Goal: Task Accomplishment & Management: Manage account settings

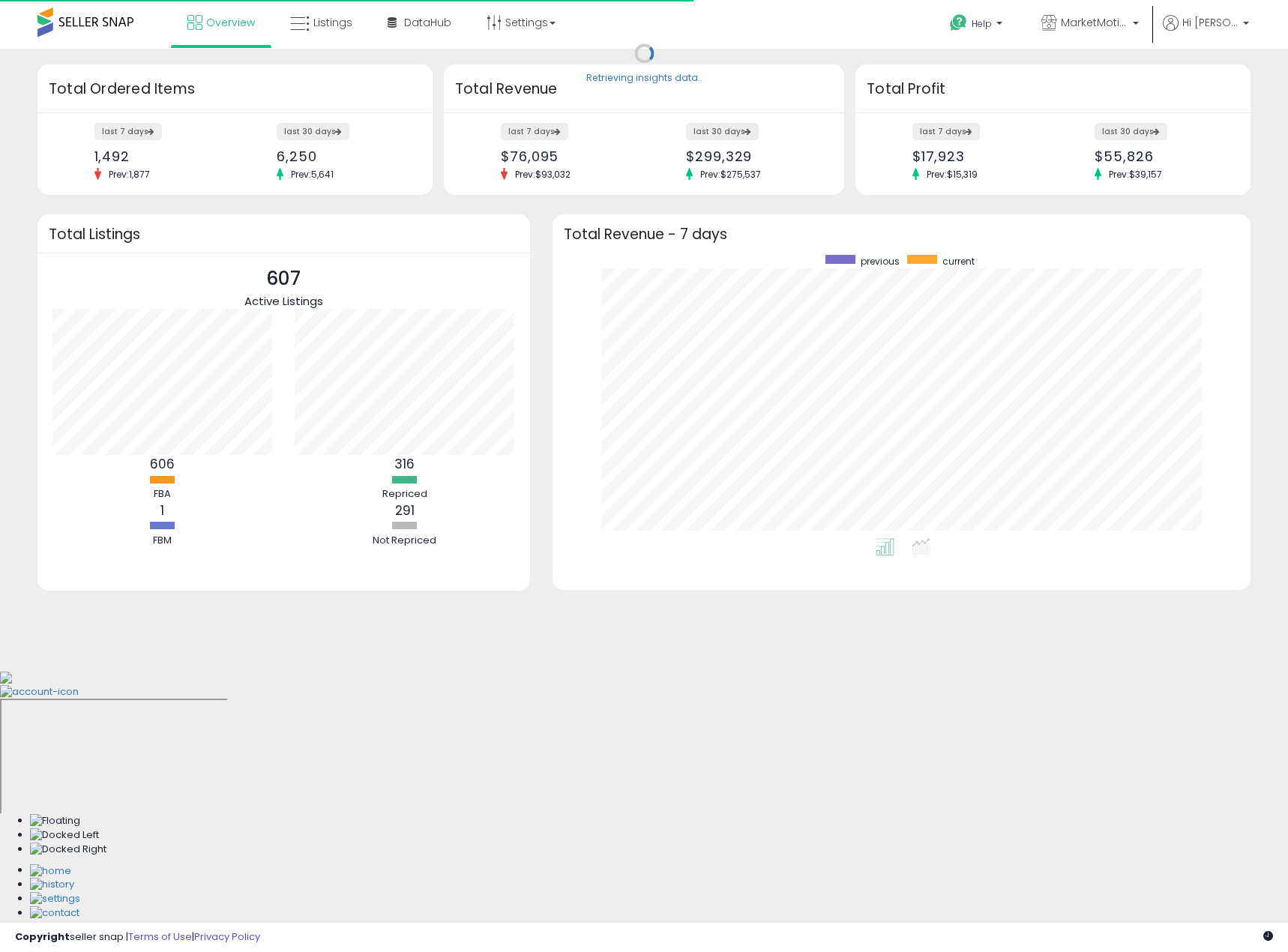
scroll to position [283, 669]
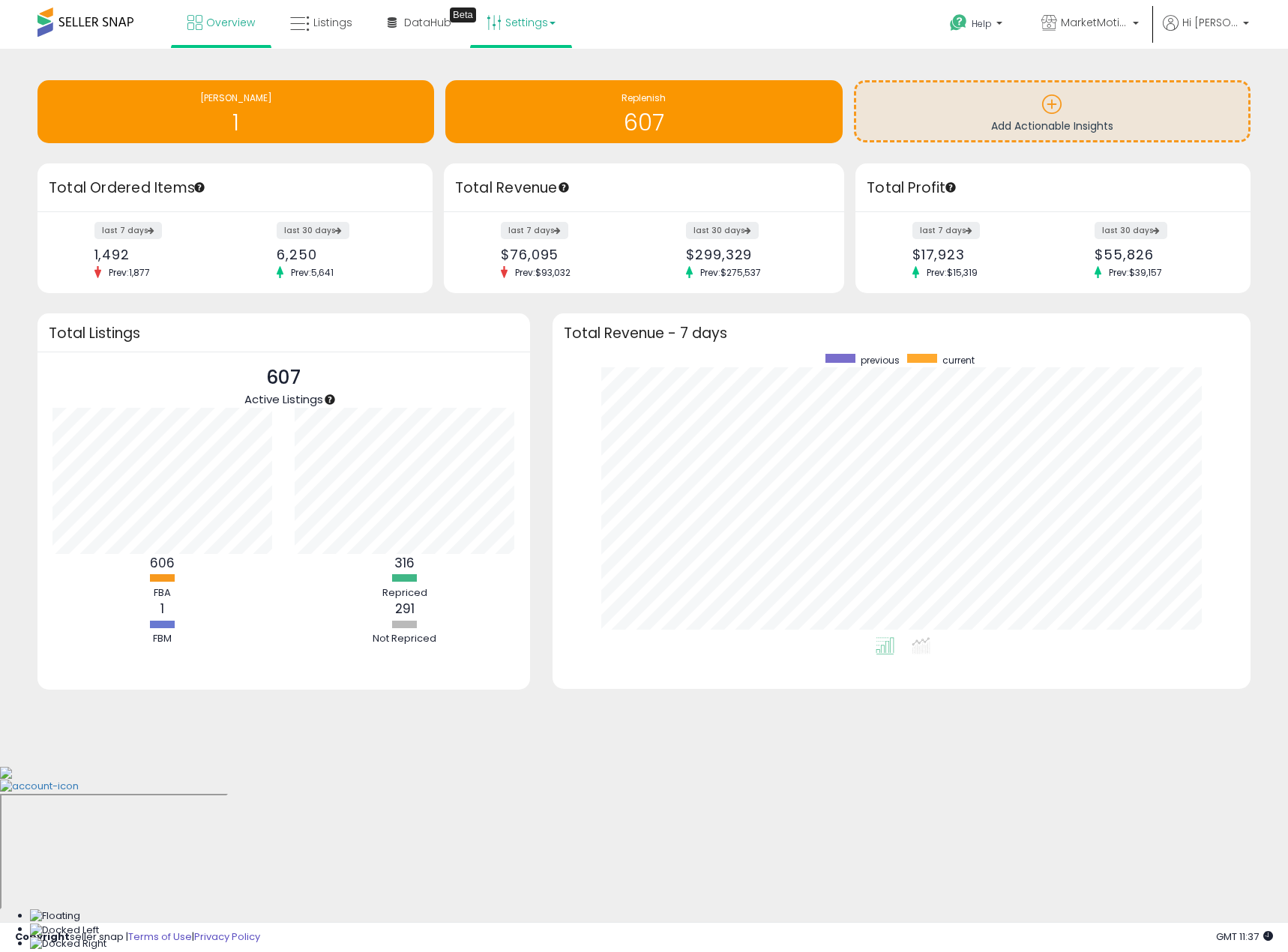
click at [494, 22] on icon at bounding box center [494, 22] width 15 height 15
click at [504, 73] on link "Store settings" at bounding box center [523, 76] width 67 height 15
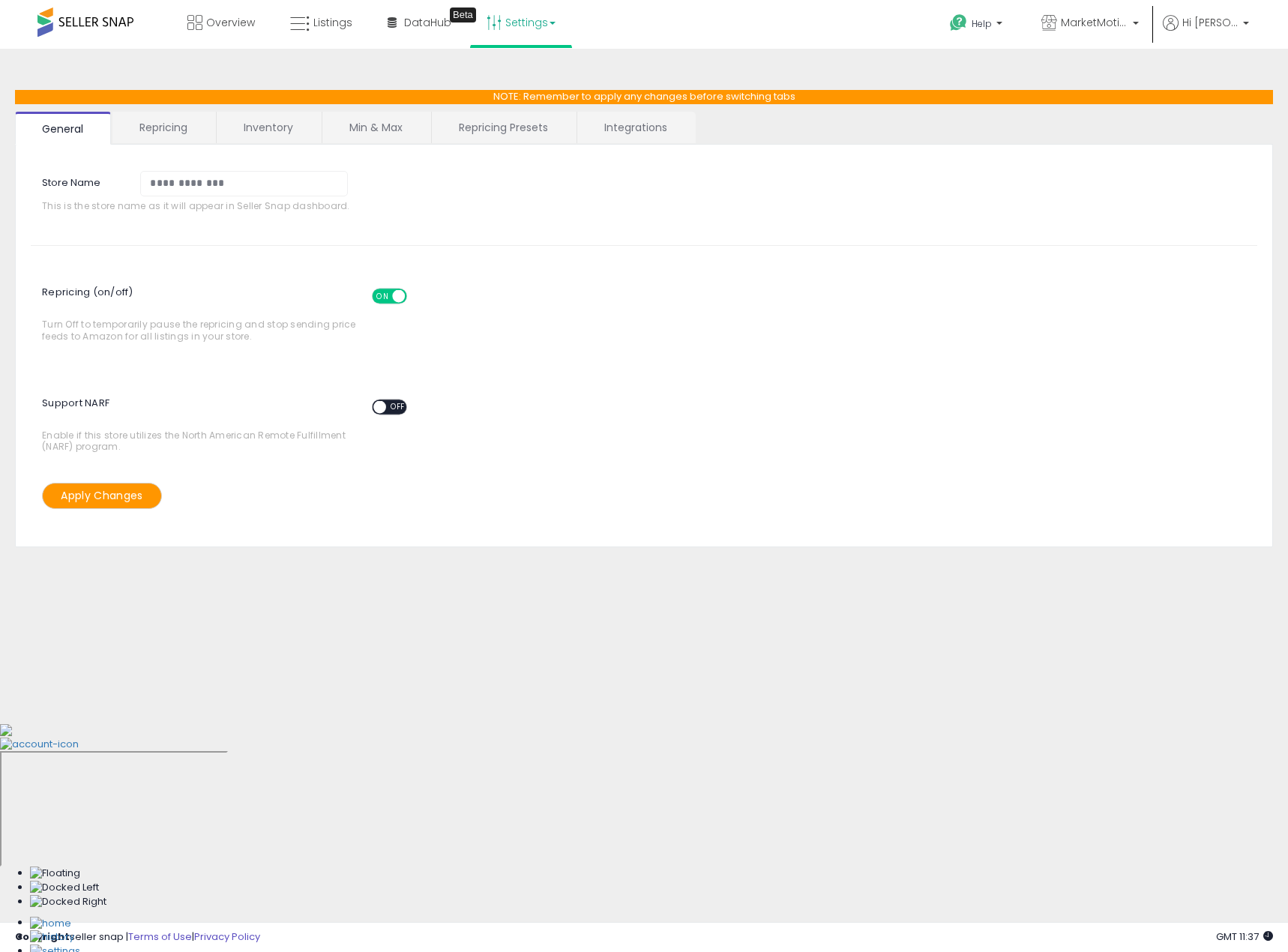
click at [198, 128] on link "Repricing" at bounding box center [163, 127] width 102 height 31
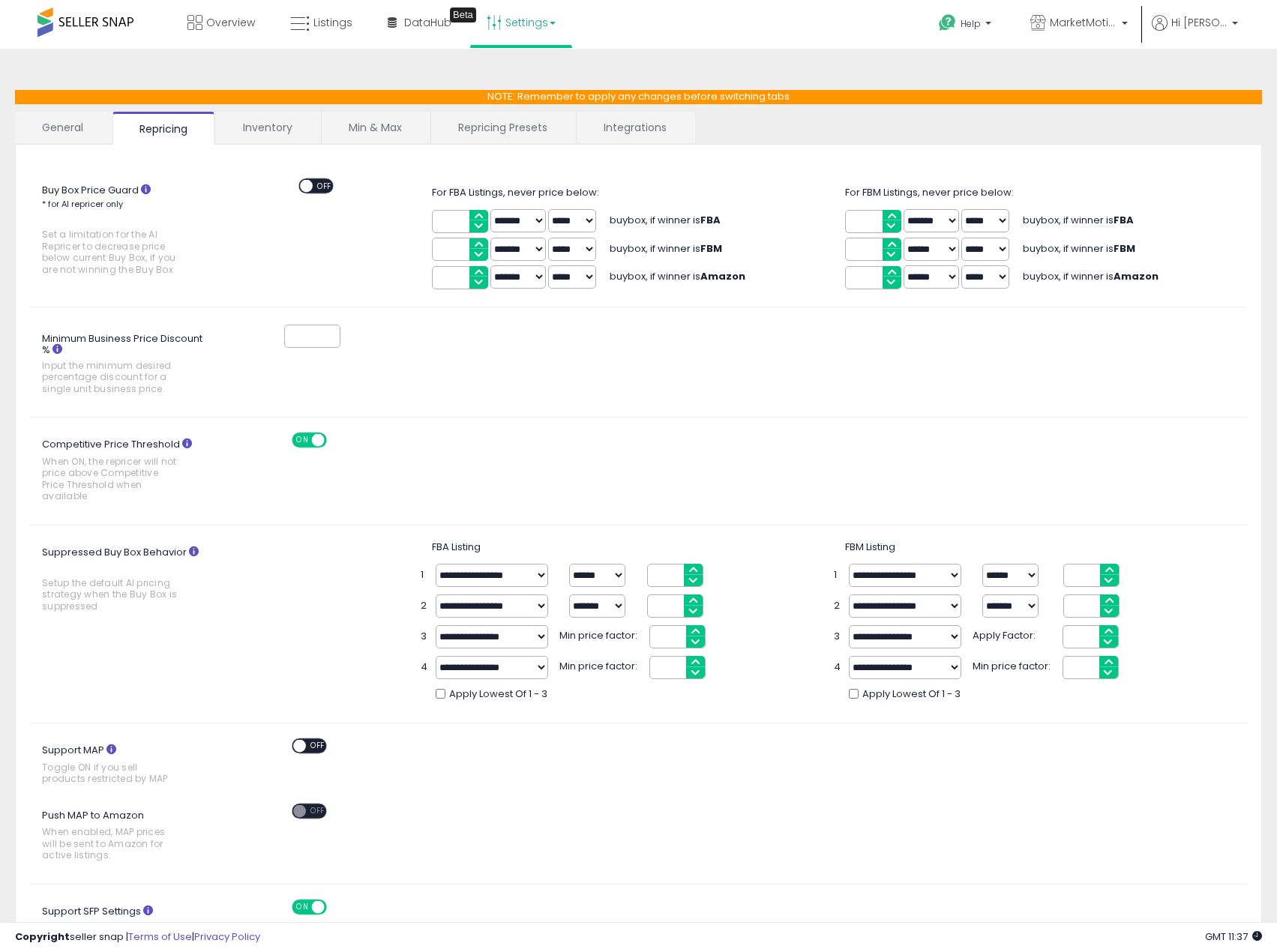
drag, startPoint x: 303, startPoint y: 325, endPoint x: 282, endPoint y: 326, distance: 21.0
click at [282, 326] on div "*" at bounding box center [305, 336] width 92 height 28
type input "*"
click at [402, 356] on div "Minimum Business Price Discount % Input the minimum desired percentage discount…" at bounding box center [639, 362] width 1238 height 80
click at [430, 851] on div "Push MAP to Amazon When enabled, MAP prices will be sent to Amazon for active l…" at bounding box center [639, 836] width 1238 height 66
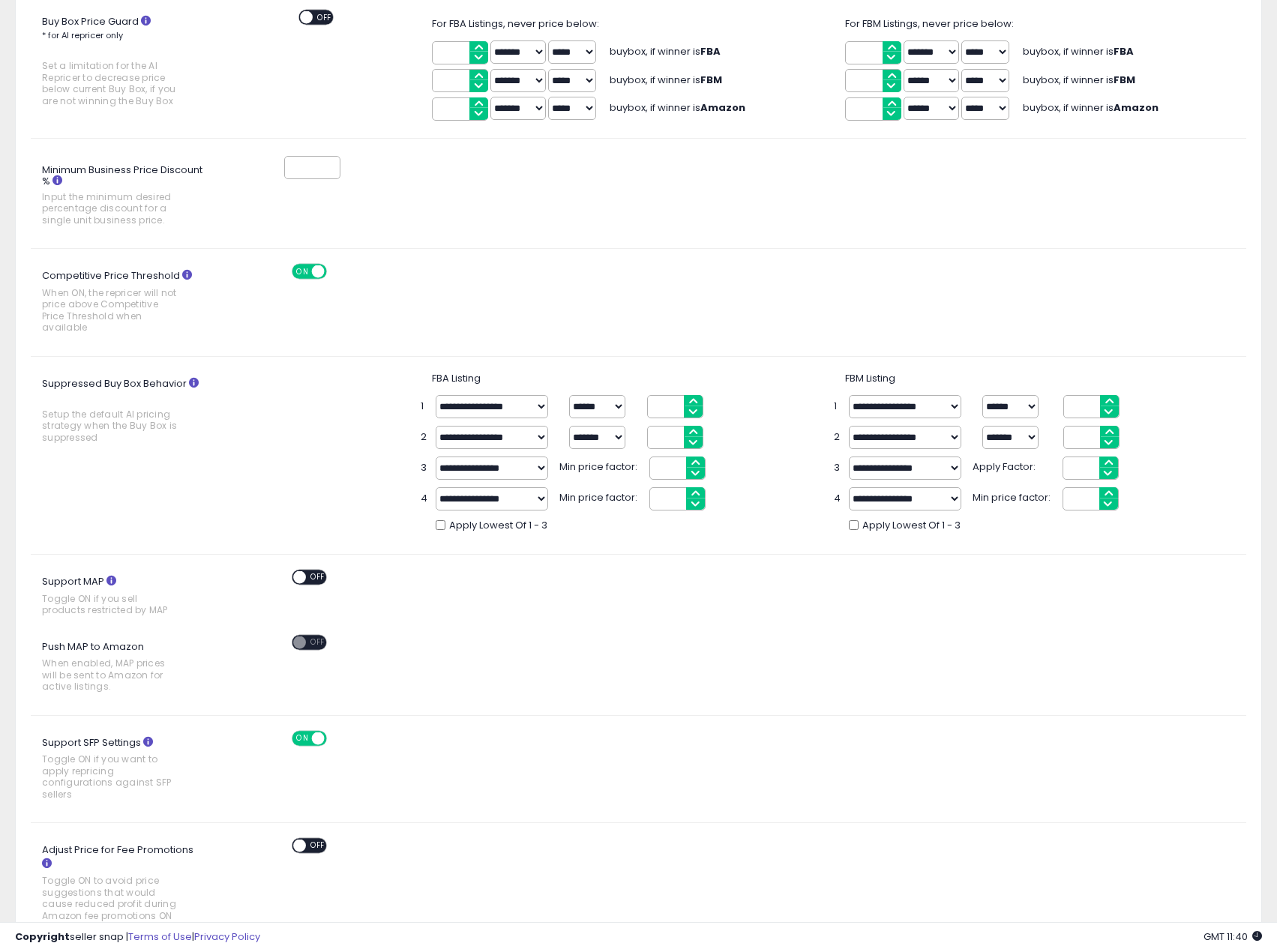
scroll to position [438, 0]
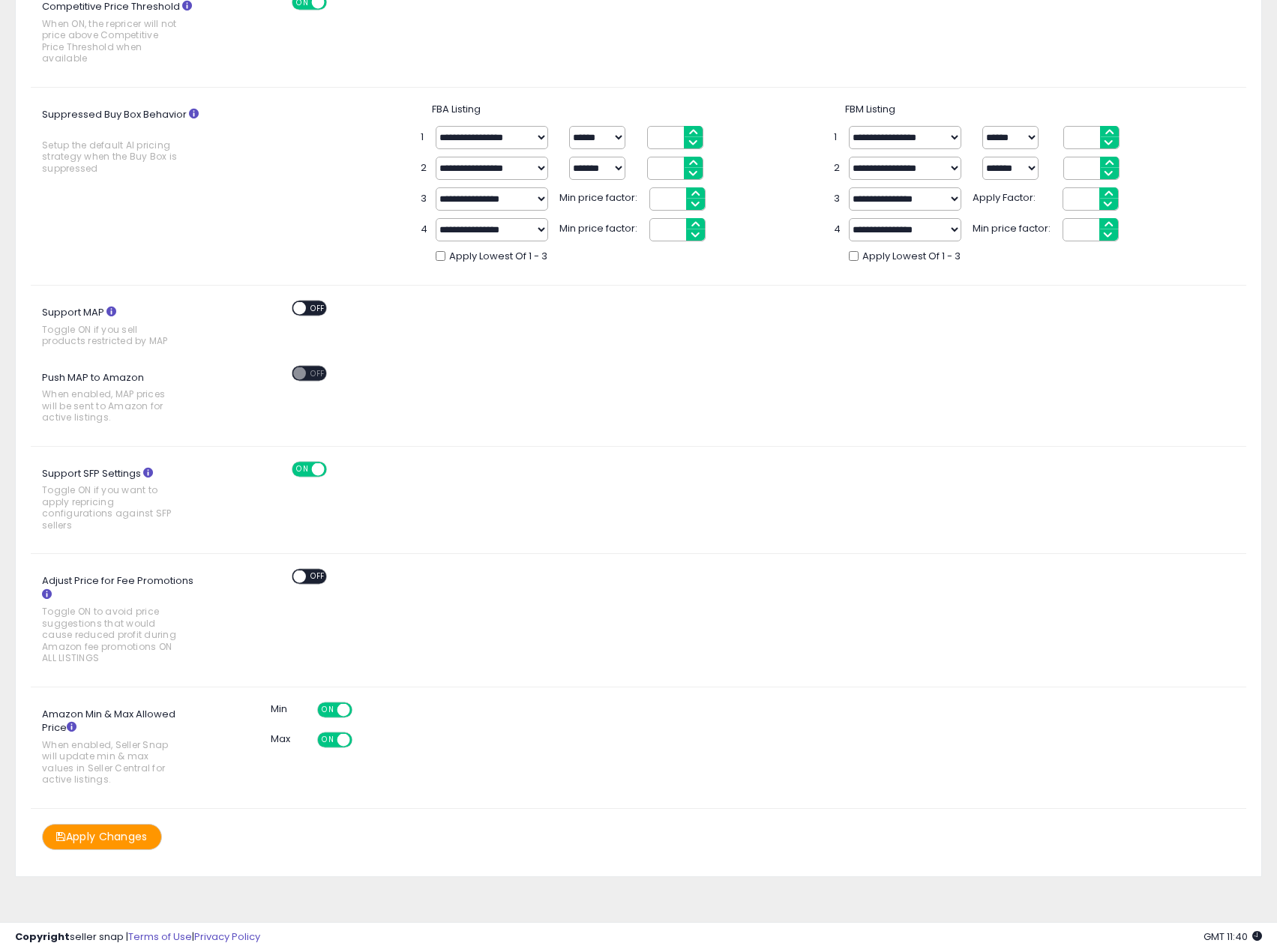
click at [131, 838] on button "Apply Changes" at bounding box center [102, 836] width 120 height 26
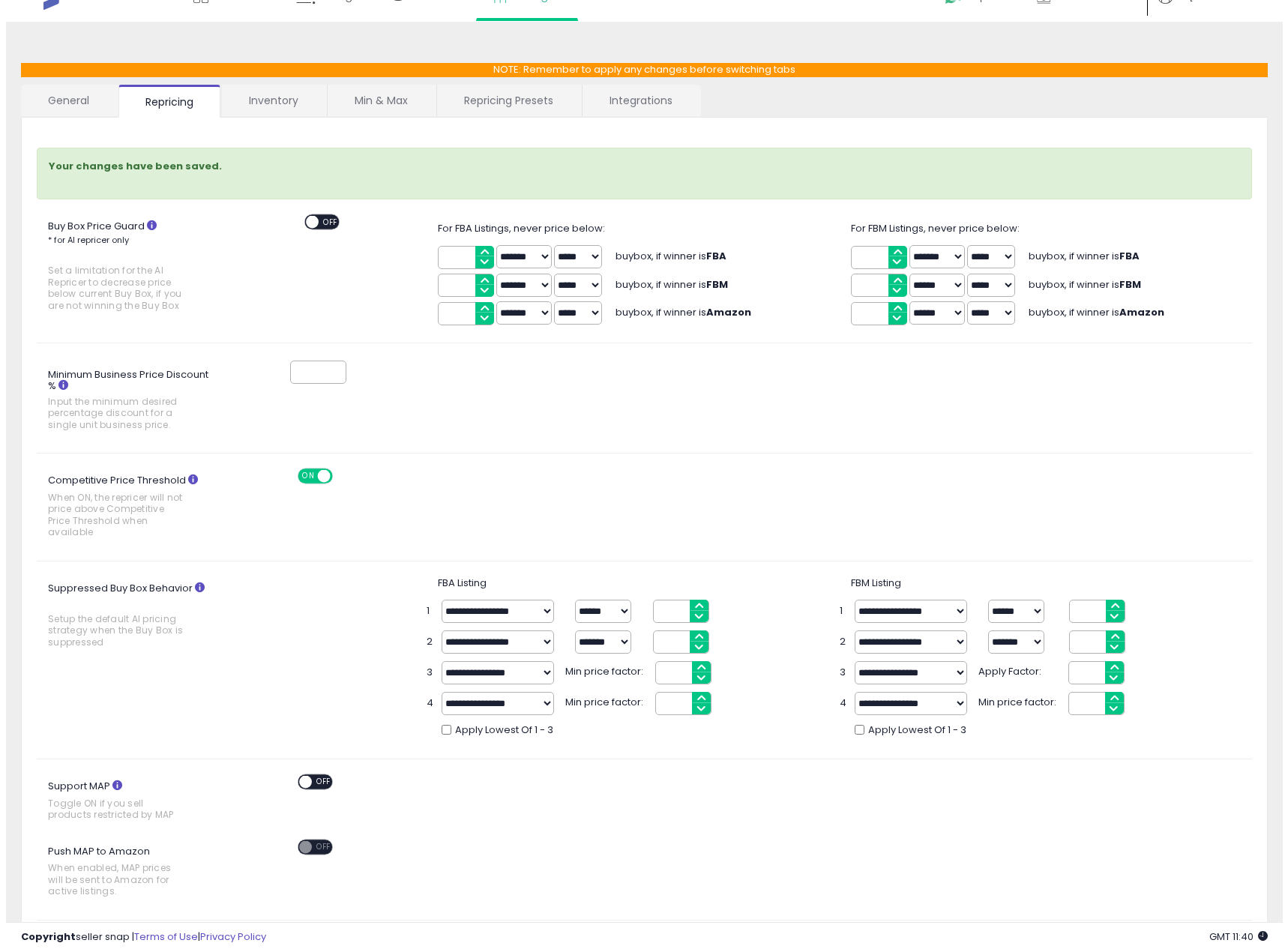
scroll to position [0, 0]
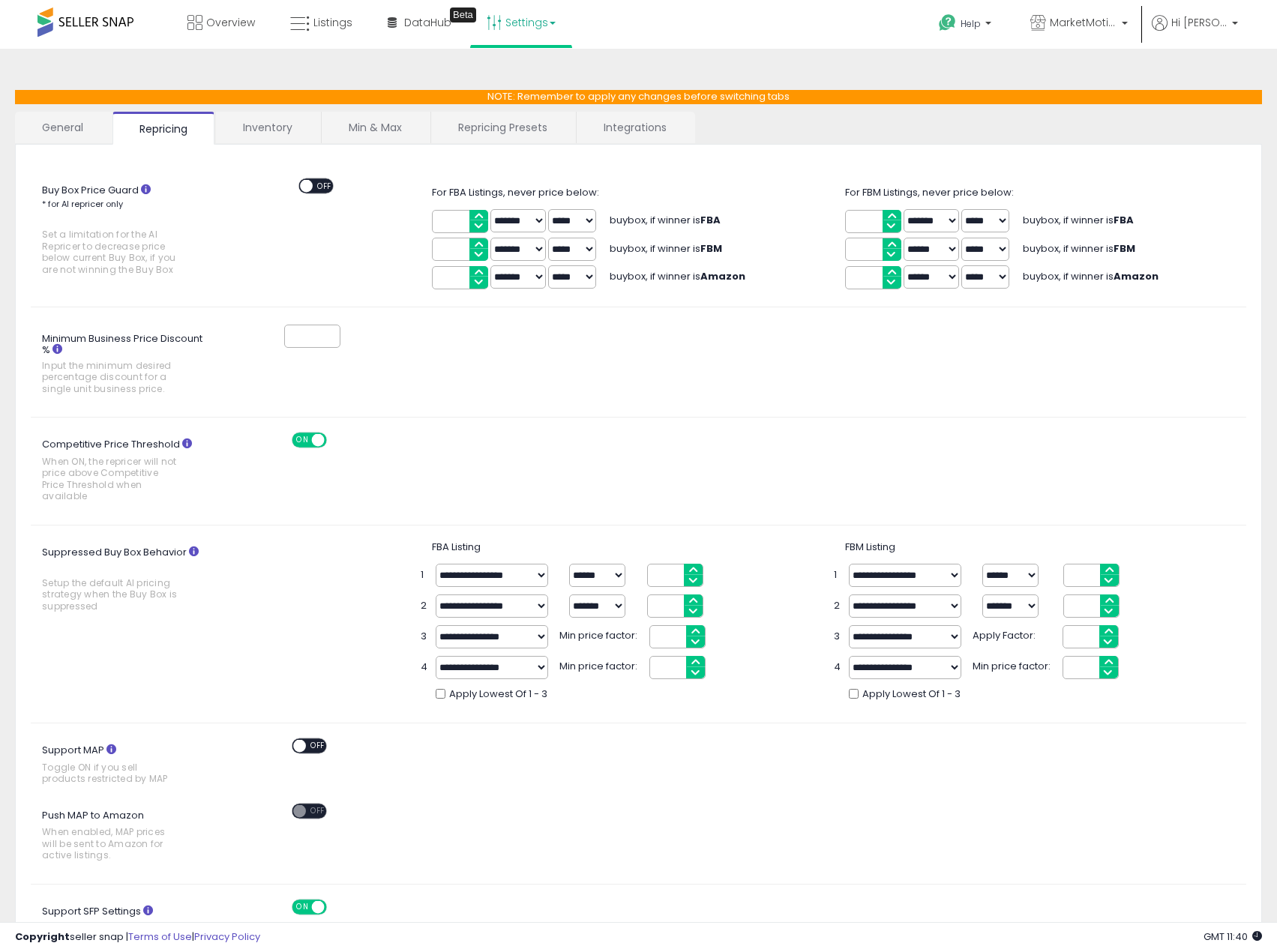
click at [54, 129] on link "General" at bounding box center [62, 127] width 96 height 31
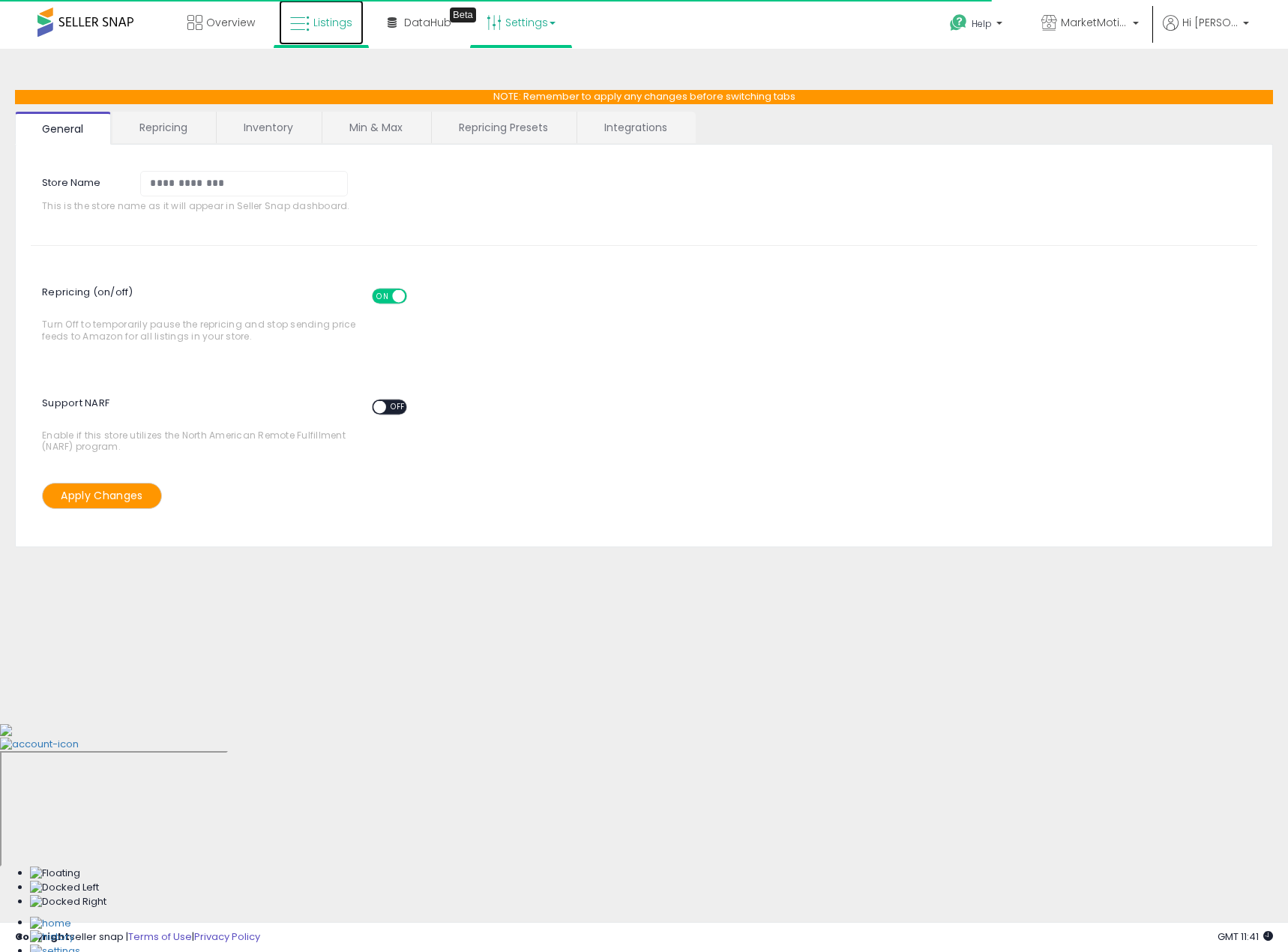
click at [306, 22] on icon at bounding box center [300, 24] width 20 height 20
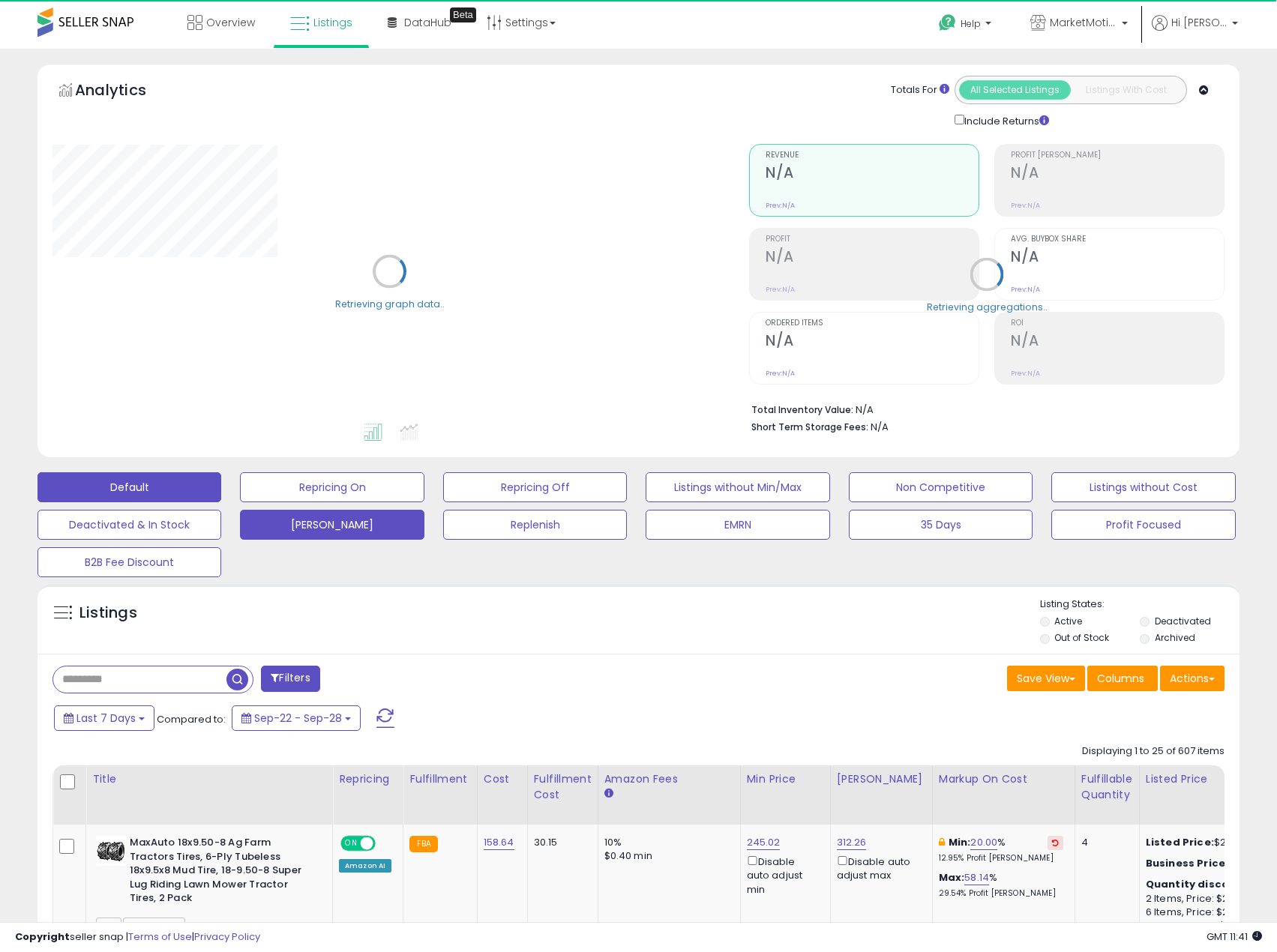
click at [353, 525] on button "[PERSON_NAME]" at bounding box center [332, 525] width 184 height 30
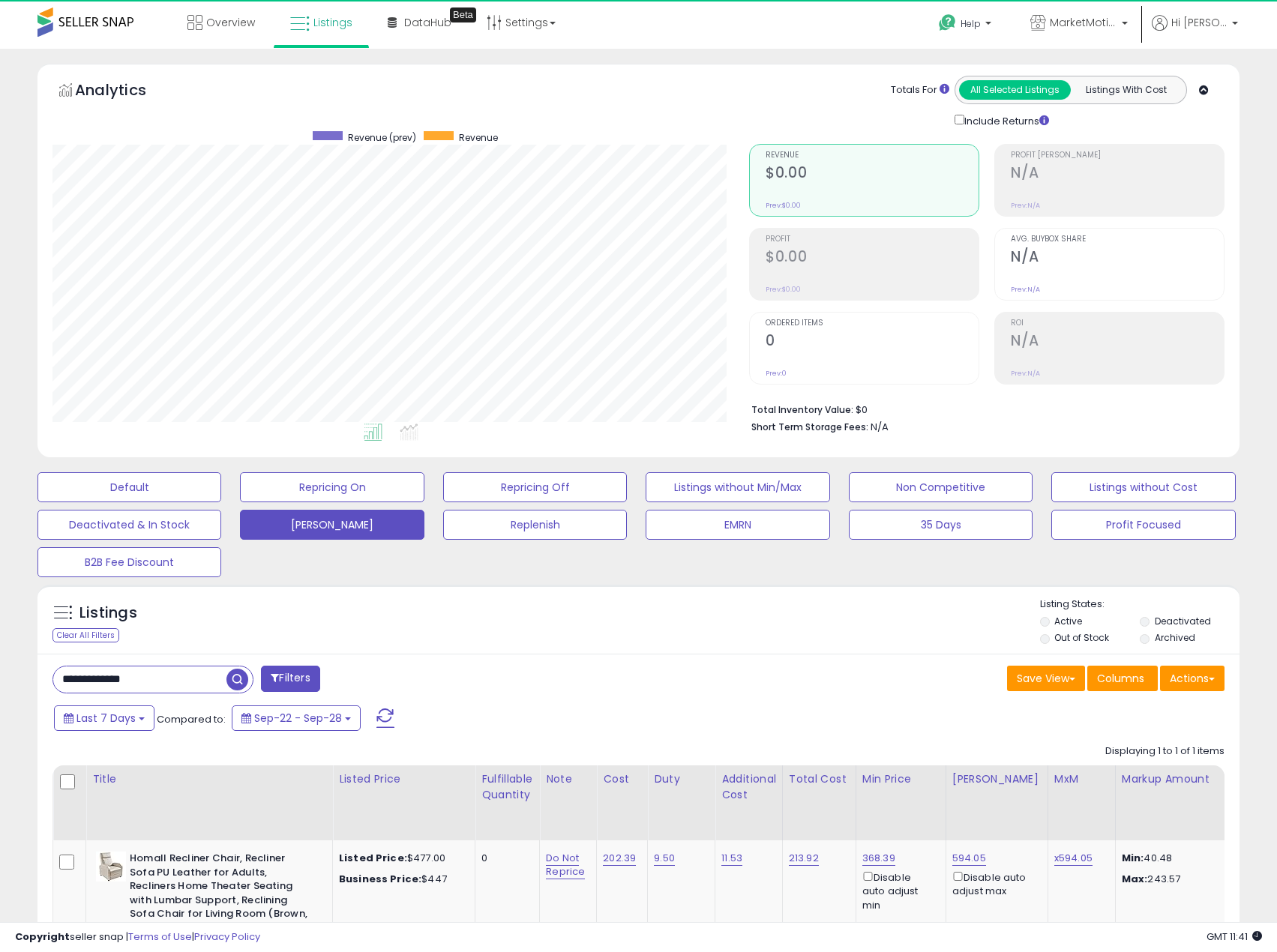
scroll to position [307, 698]
click at [110, 678] on input "**********" at bounding box center [140, 679] width 174 height 26
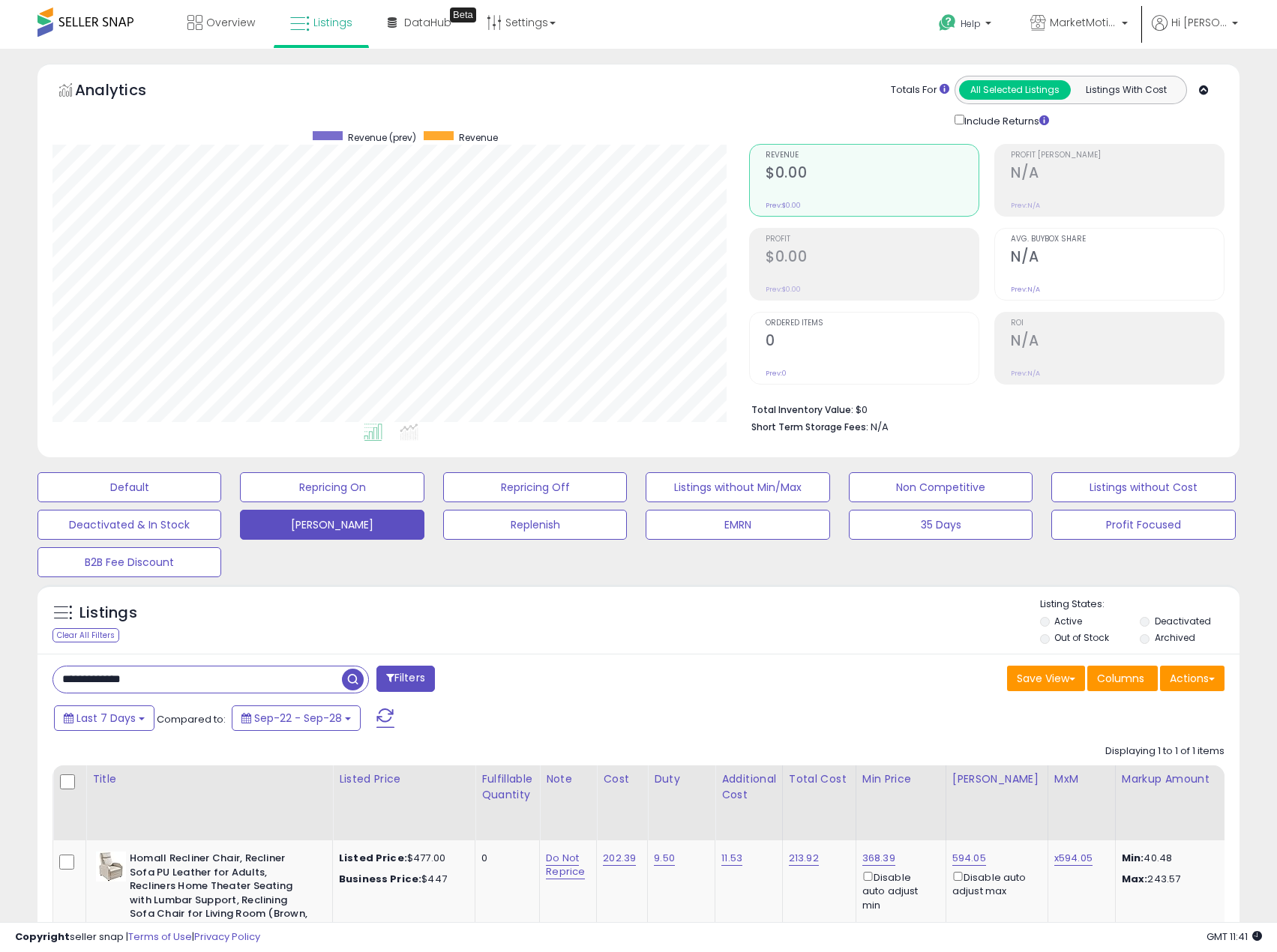
click at [110, 678] on input "**********" at bounding box center [198, 679] width 288 height 26
paste input "text"
type input "**********"
click at [352, 669] on span "button" at bounding box center [352, 679] width 22 height 22
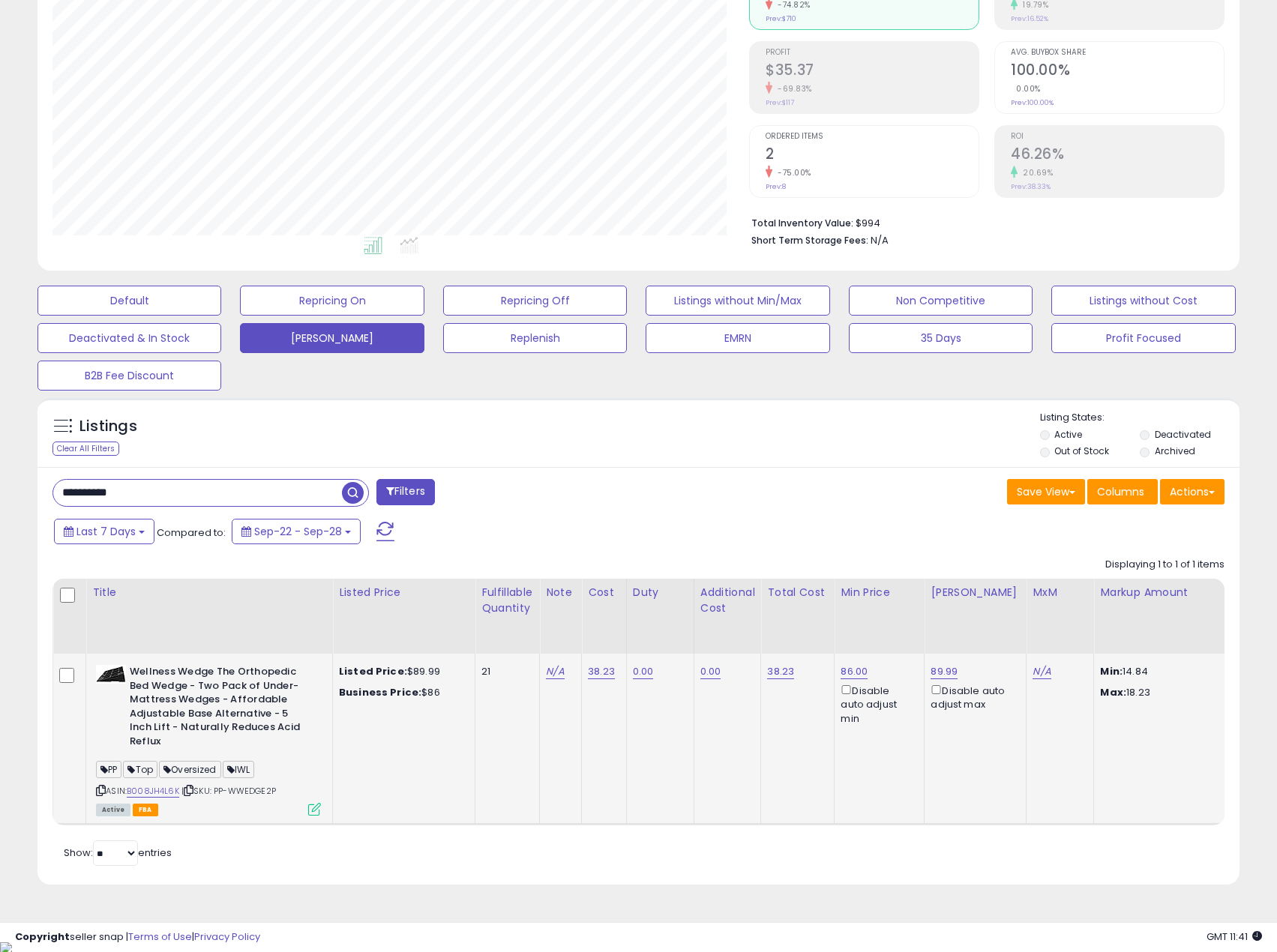
click at [313, 813] on icon at bounding box center [314, 809] width 13 height 13
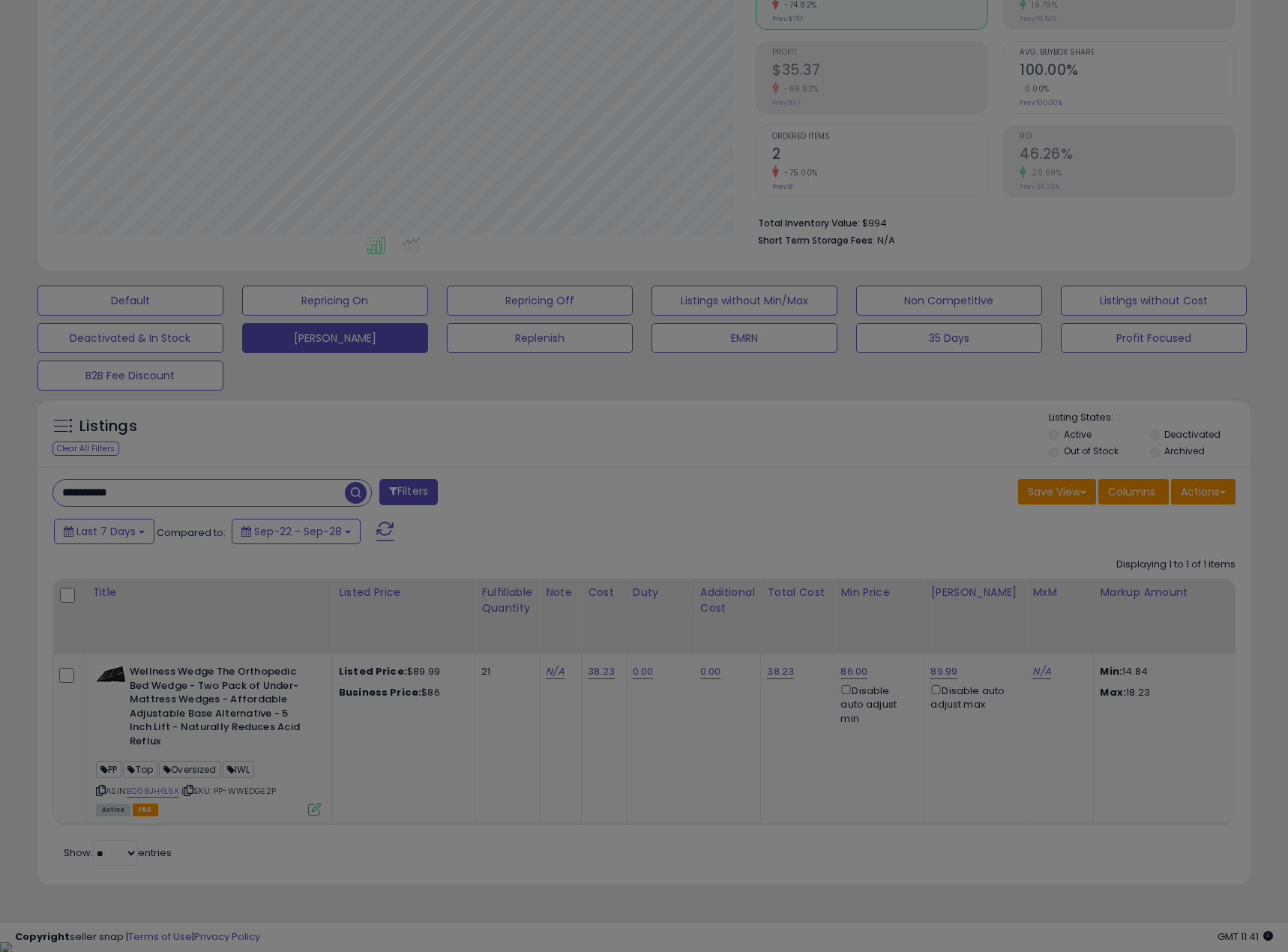
select select "*****"
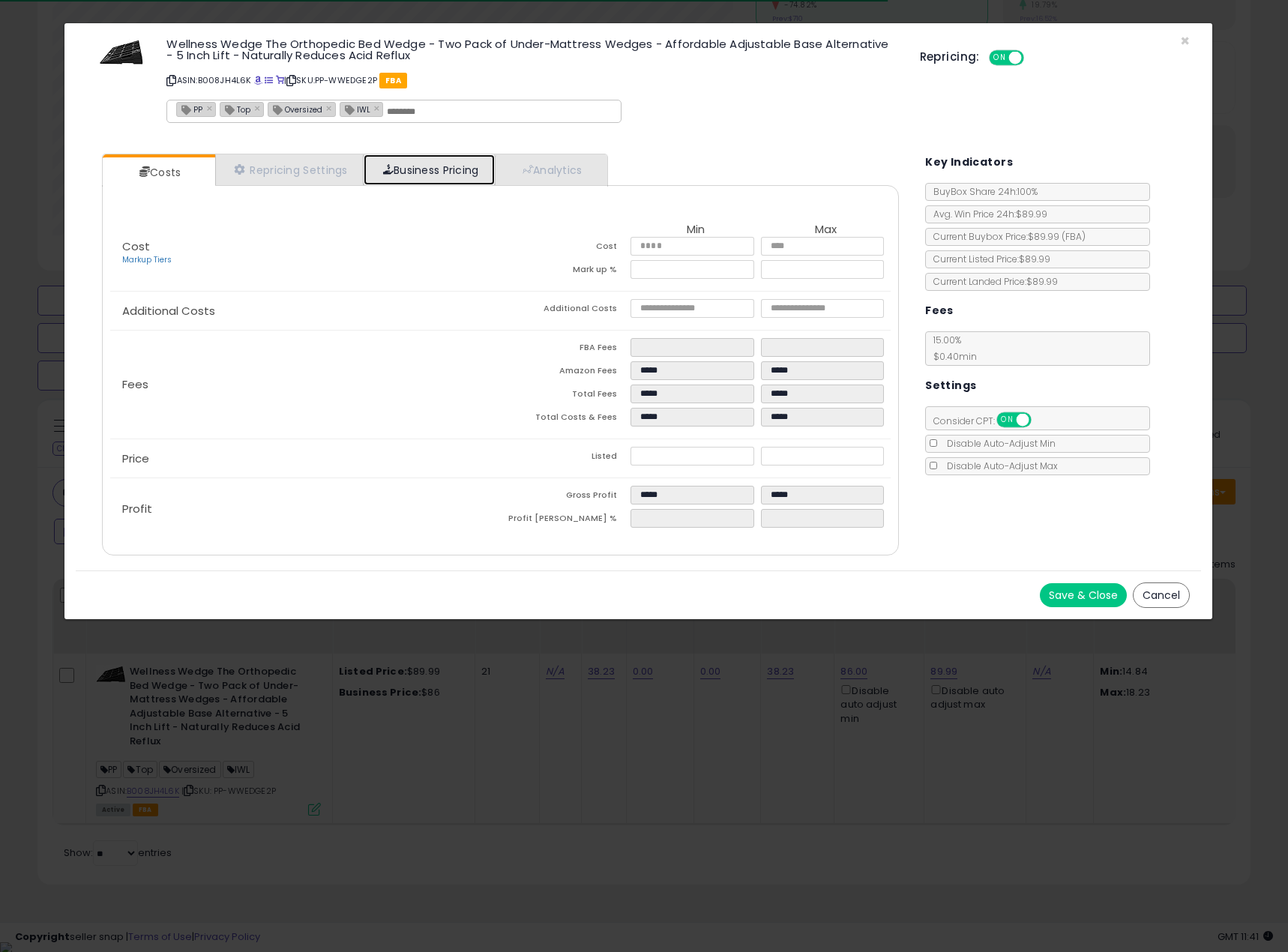
click at [418, 164] on link "Business Pricing" at bounding box center [429, 170] width 131 height 31
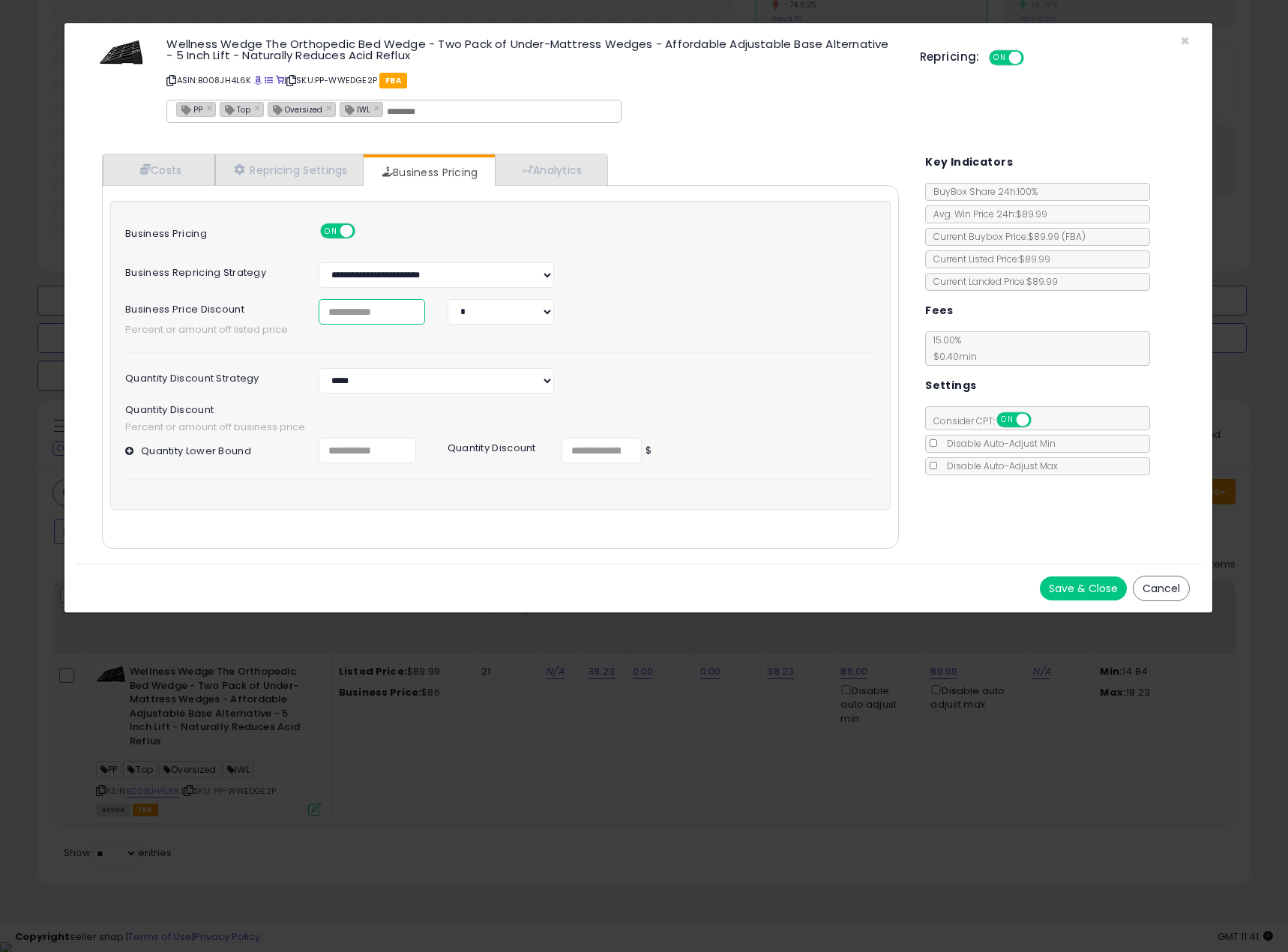
drag, startPoint x: 373, startPoint y: 308, endPoint x: 281, endPoint y: 310, distance: 92.0
click at [281, 310] on div "Business Price Discount * * *" at bounding box center [500, 312] width 773 height 26
type input "*"
click at [468, 311] on select "* *" at bounding box center [500, 312] width 106 height 26
select select "*******"
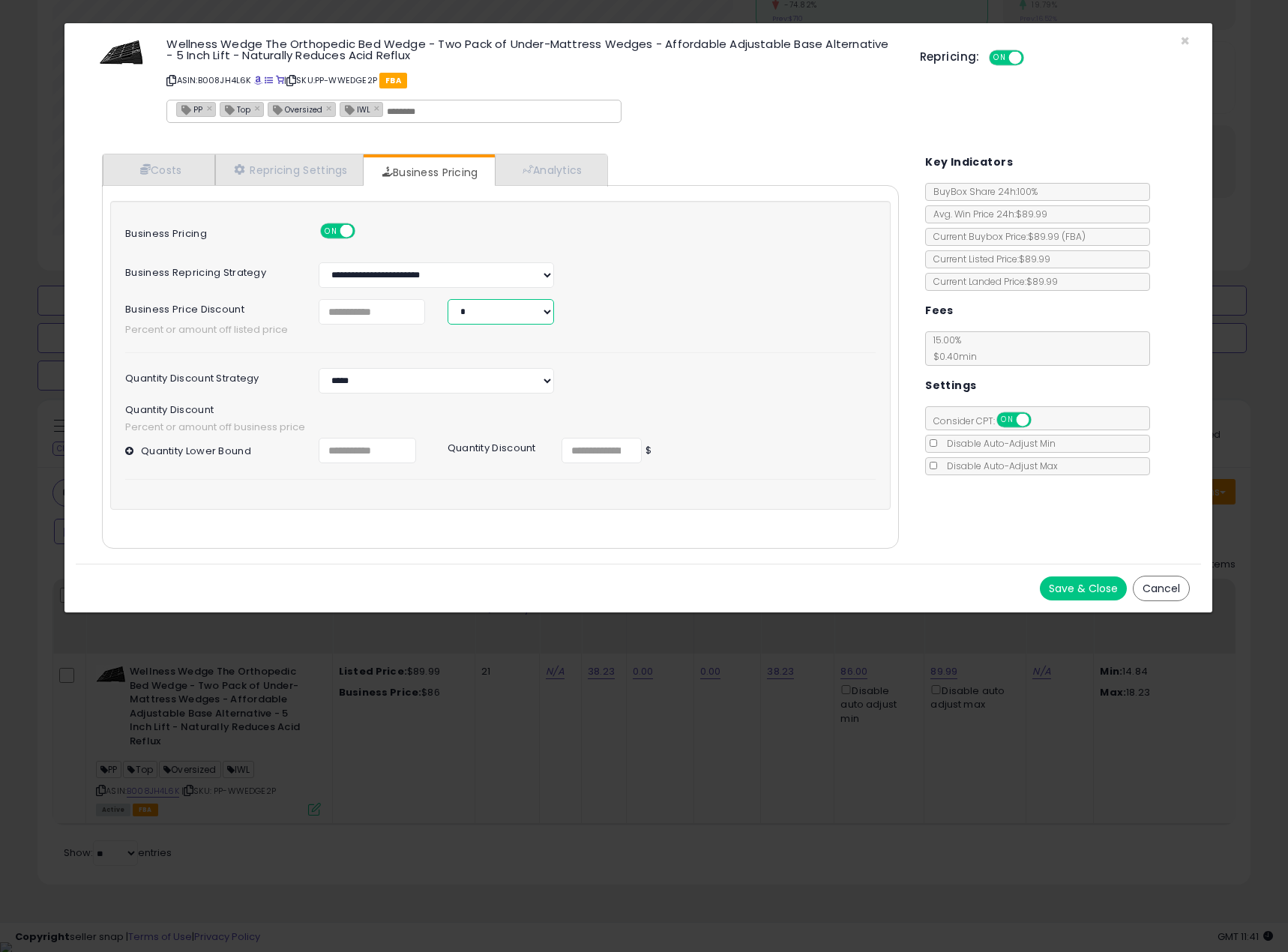
click at [447, 299] on select "* *" at bounding box center [500, 312] width 106 height 26
click at [1059, 592] on button "Save & Close" at bounding box center [1083, 589] width 87 height 24
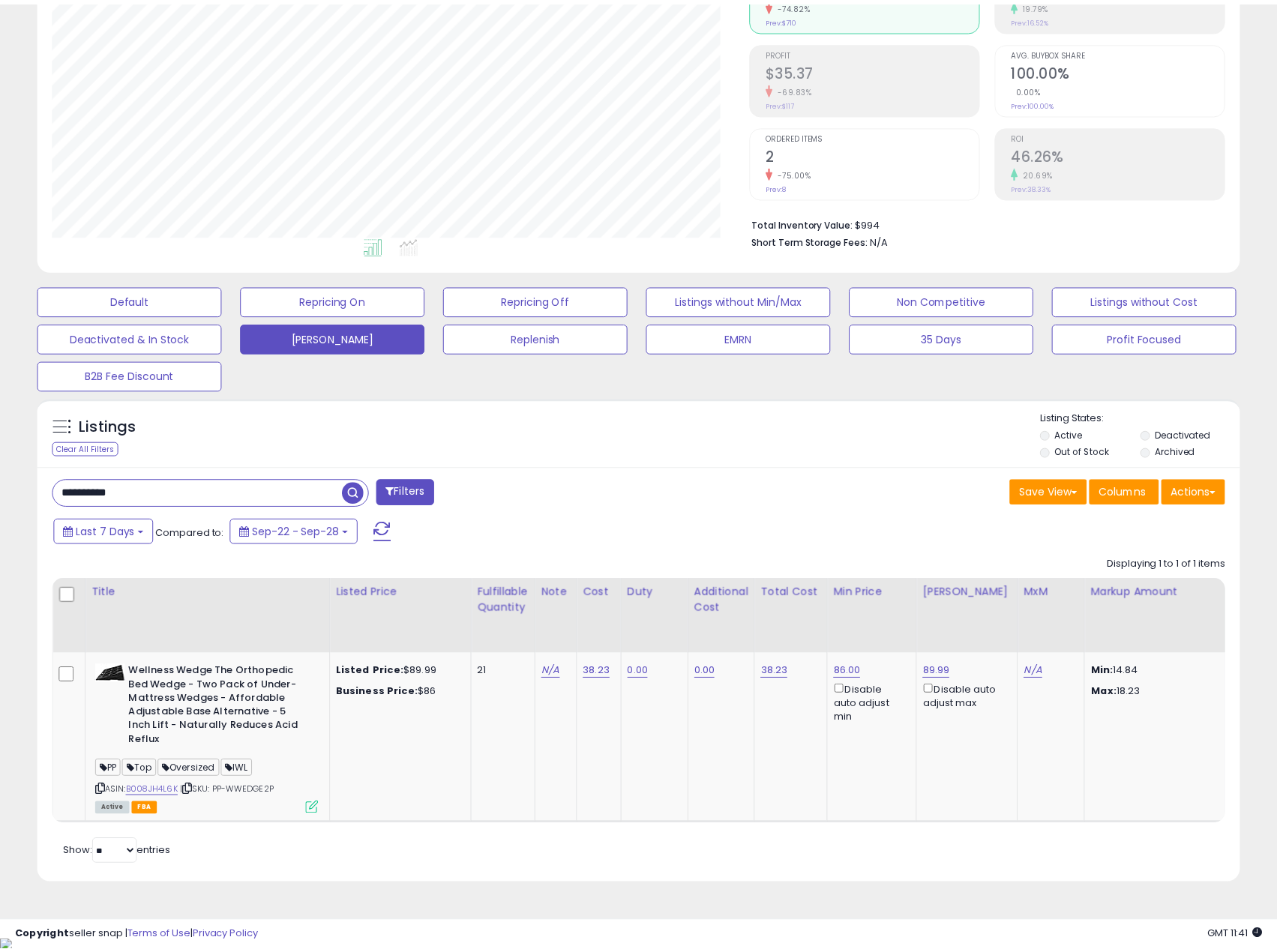
scroll to position [749242, 749131]
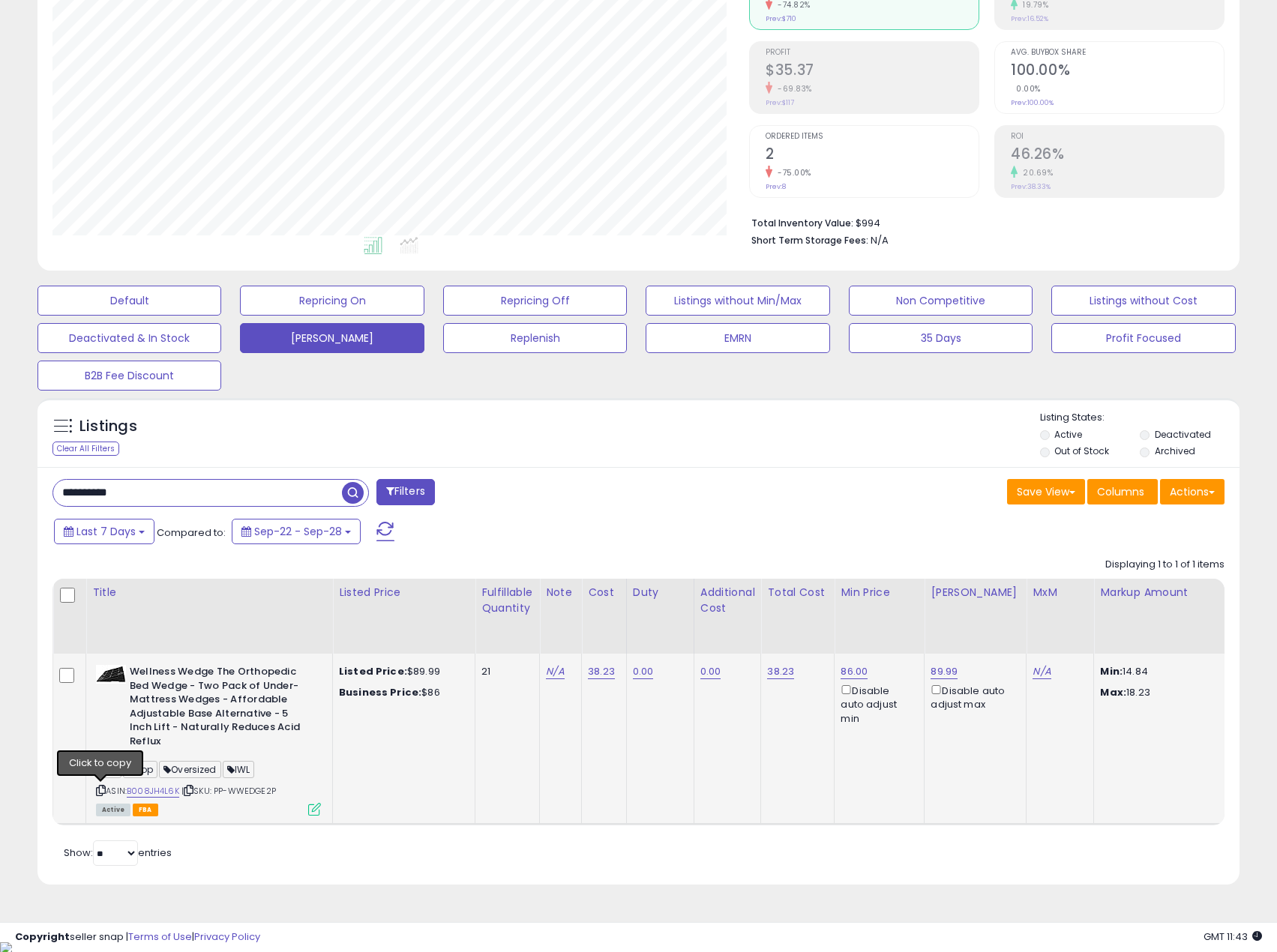
click at [99, 794] on icon at bounding box center [100, 791] width 9 height 9
